Goal: Task Accomplishment & Management: Manage account settings

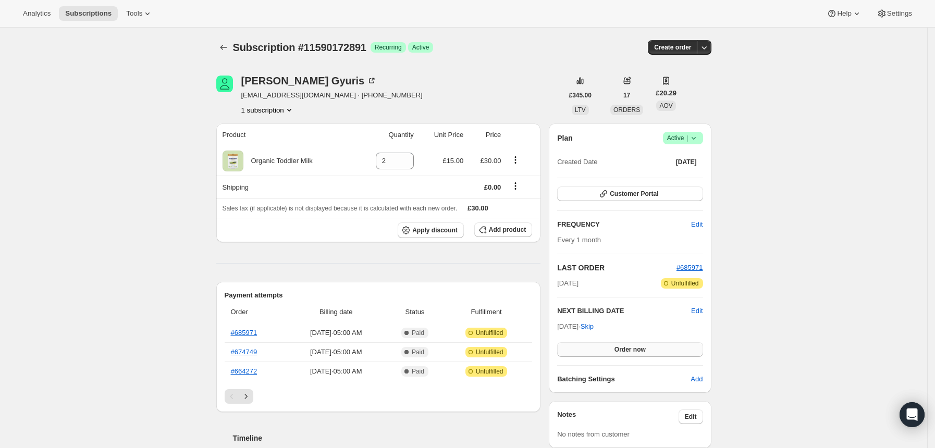
click at [622, 350] on span "Order now" at bounding box center [629, 349] width 31 height 8
click at [622, 350] on span "Click to confirm" at bounding box center [629, 349] width 47 height 8
